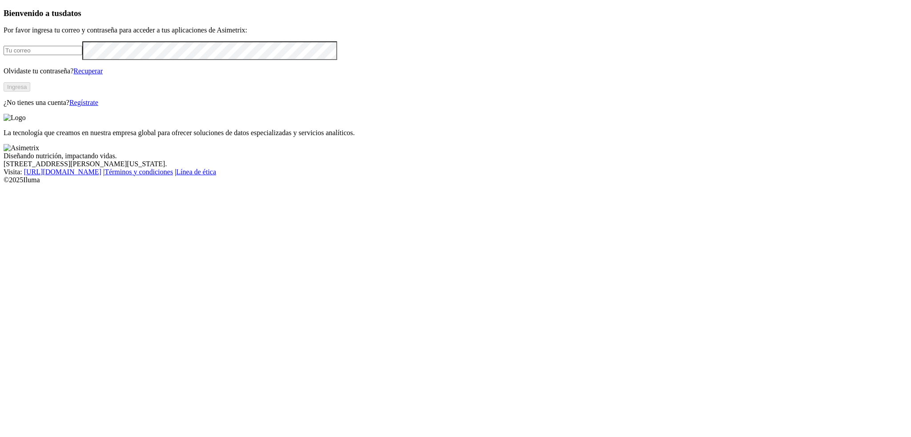
type input "[PERSON_NAME][EMAIL_ADDRESS][PERSON_NAME][DOMAIN_NAME]"
click at [30, 92] on button "Ingresa" at bounding box center [17, 86] width 27 height 9
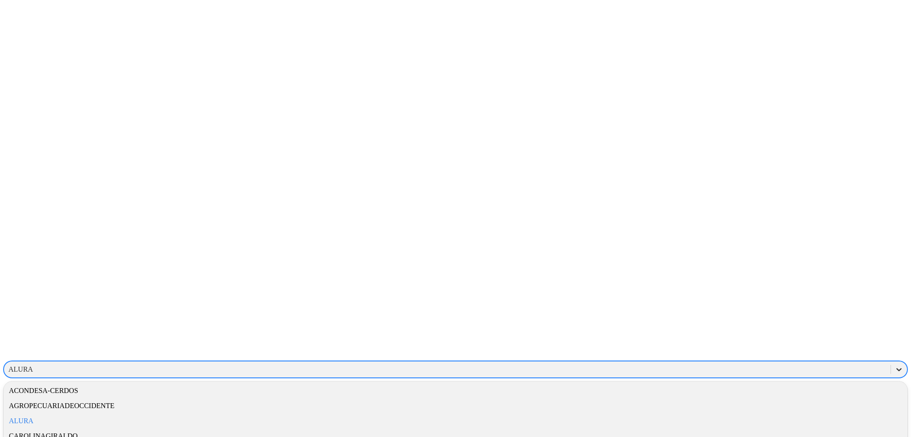
click at [896, 368] on icon at bounding box center [898, 369] width 5 height 3
click at [795, 414] on div "ALURA" at bounding box center [456, 421] width 904 height 15
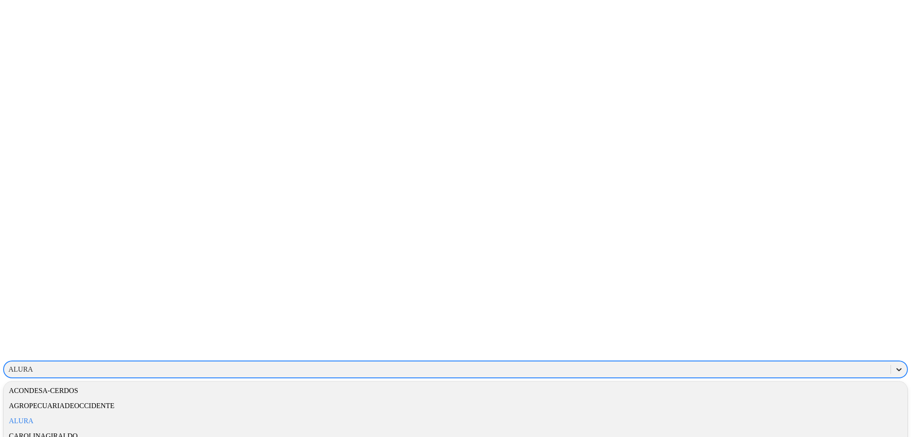
click at [894, 365] on icon at bounding box center [898, 369] width 9 height 9
click at [790, 435] on div "CONSULTANTS" at bounding box center [456, 442] width 904 height 15
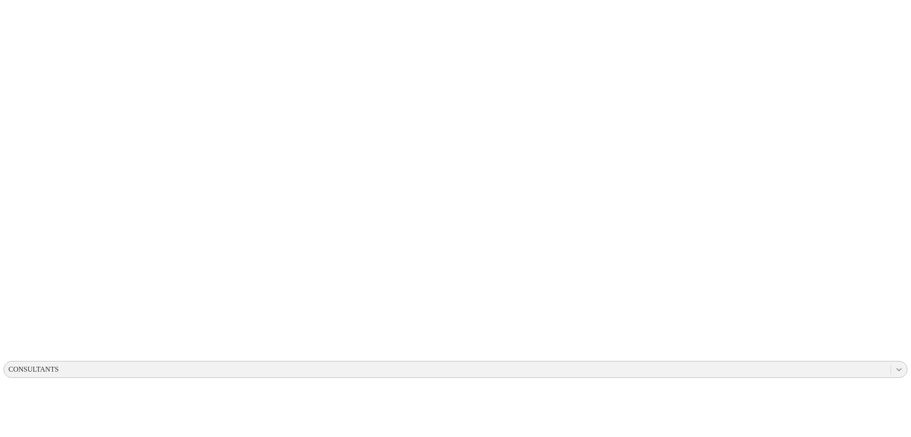
click at [894, 365] on icon at bounding box center [898, 369] width 9 height 9
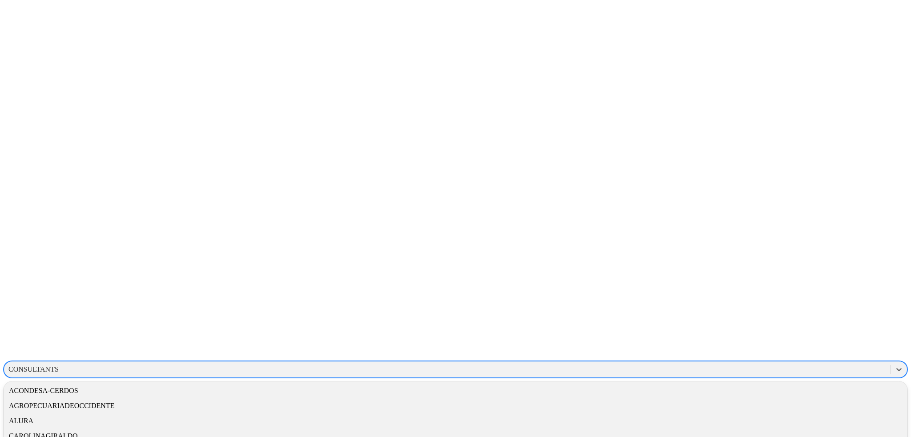
click at [894, 365] on icon at bounding box center [898, 369] width 9 height 9
click at [797, 414] on div "ALURA" at bounding box center [456, 421] width 904 height 15
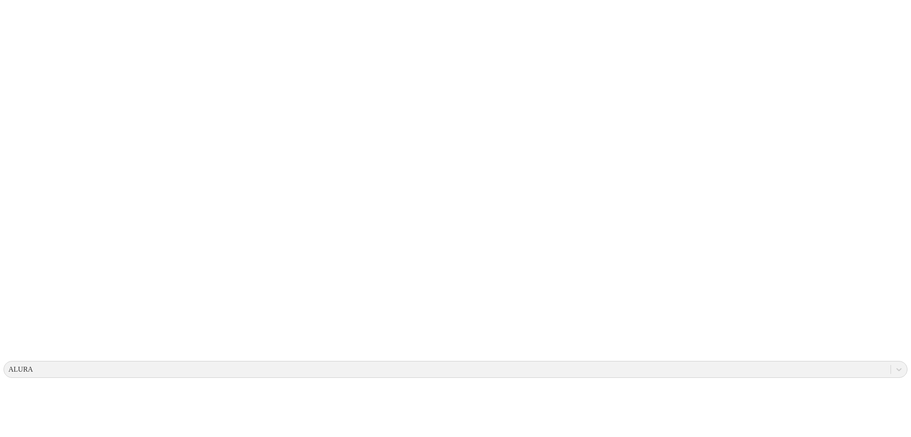
click at [894, 365] on icon at bounding box center [898, 369] width 9 height 9
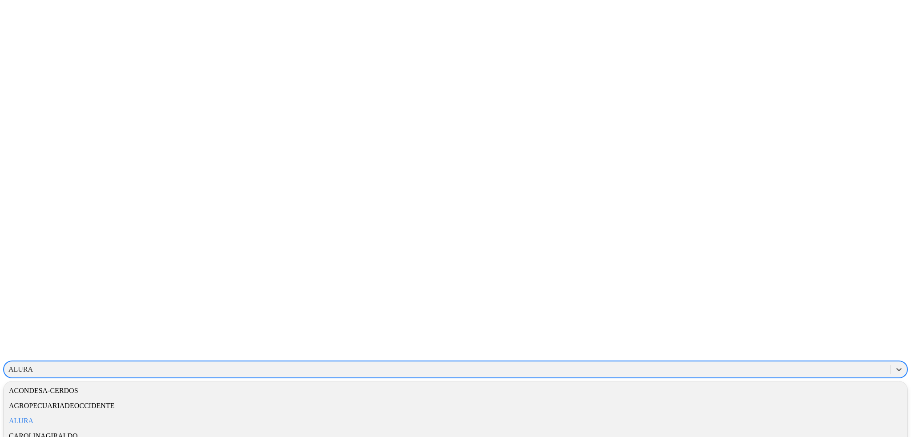
click at [782, 429] on div "CAROLINAGIRALDO" at bounding box center [456, 436] width 904 height 15
click at [891, 362] on div at bounding box center [899, 370] width 16 height 16
click at [894, 365] on icon at bounding box center [898, 369] width 9 height 9
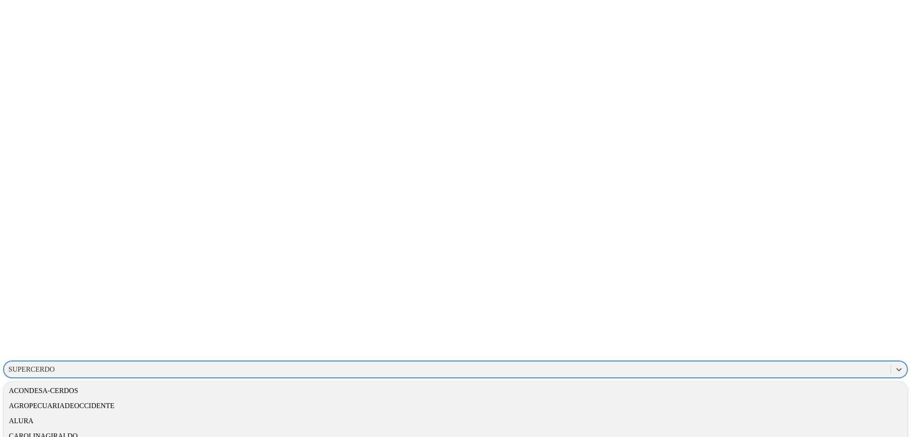
click at [788, 414] on div "ALURA" at bounding box center [456, 421] width 904 height 15
